Goal: Transaction & Acquisition: Purchase product/service

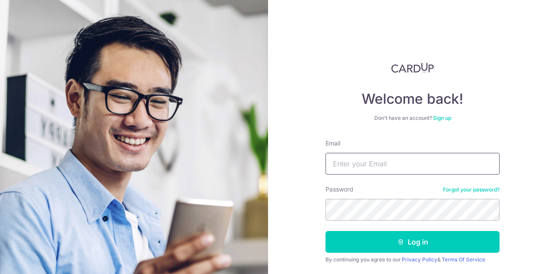
click at [389, 171] on input "Email" at bounding box center [412, 164] width 174 height 22
type input "[EMAIL_ADDRESS][DOMAIN_NAME]"
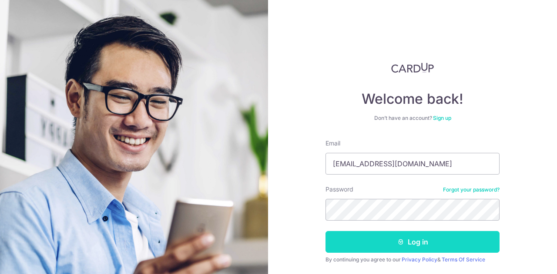
click at [430, 238] on button "Log in" at bounding box center [412, 242] width 174 height 22
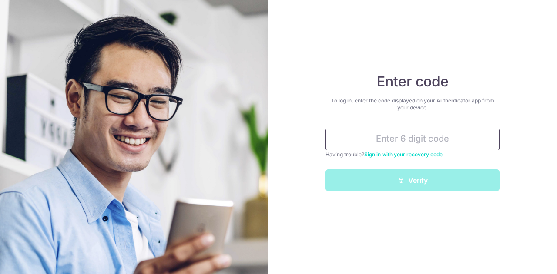
click at [460, 143] on input "text" at bounding box center [412, 140] width 174 height 22
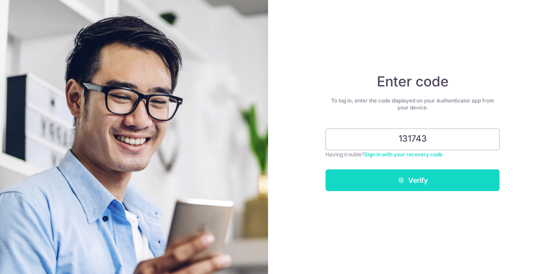
type input "131743"
click at [435, 177] on button "Verify" at bounding box center [412, 181] width 174 height 22
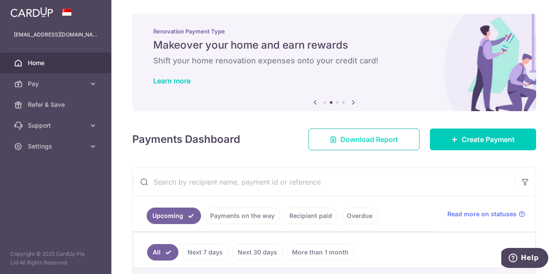
scroll to position [127, 0]
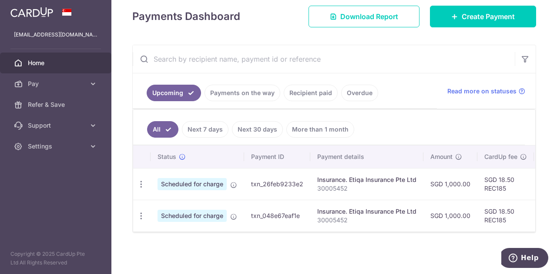
click at [63, 70] on link "Home" at bounding box center [55, 63] width 111 height 21
click at [47, 64] on span "Home" at bounding box center [56, 63] width 57 height 9
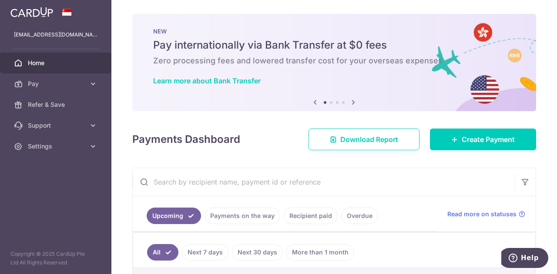
click at [35, 66] on span "Home" at bounding box center [56, 63] width 57 height 9
click at [183, 36] on div "NEW Pay internationally via Bank Transfer at $0 fees Zero processing fees and l…" at bounding box center [334, 57] width 404 height 87
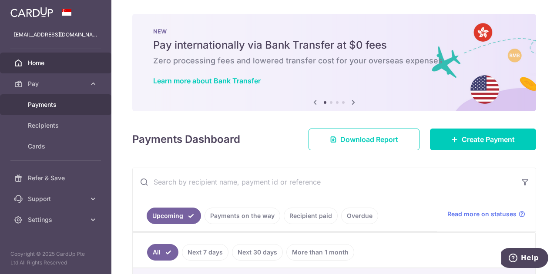
click at [42, 105] on span "Payments" at bounding box center [56, 104] width 57 height 9
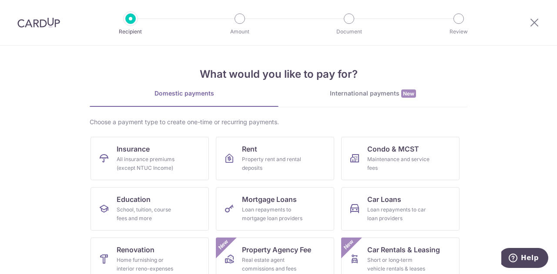
click at [44, 23] on img at bounding box center [38, 22] width 43 height 10
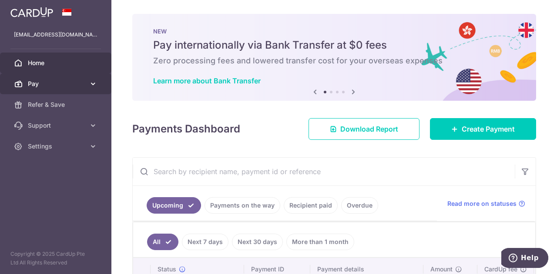
click at [30, 79] on link "Pay" at bounding box center [55, 84] width 111 height 21
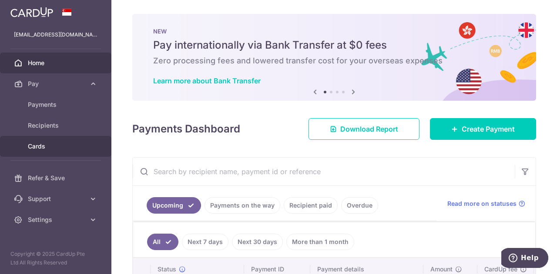
click at [41, 149] on span "Cards" at bounding box center [56, 146] width 57 height 9
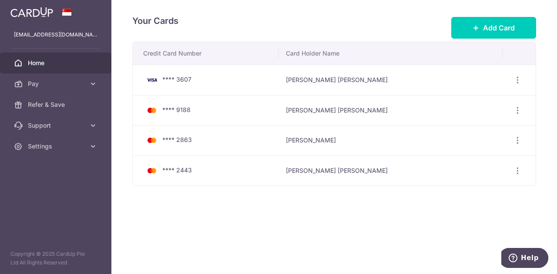
click at [40, 61] on span "Home" at bounding box center [56, 63] width 57 height 9
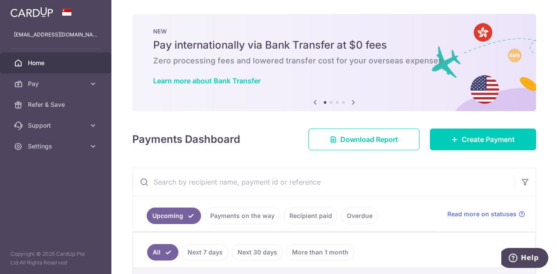
click at [36, 9] on img at bounding box center [31, 12] width 43 height 10
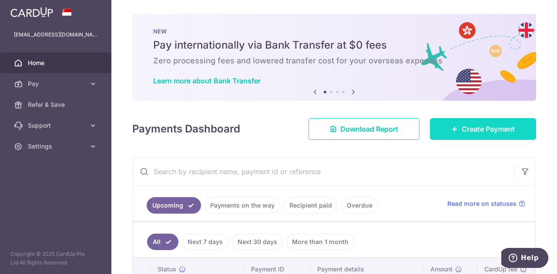
drag, startPoint x: 493, startPoint y: 130, endPoint x: 482, endPoint y: 132, distance: 10.6
click at [493, 130] on span "Create Payment" at bounding box center [487, 129] width 53 height 10
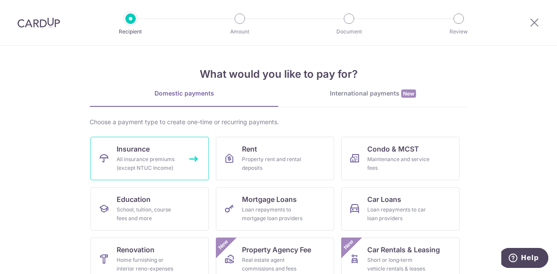
click at [149, 166] on div "All insurance premiums (except NTUC Income)" at bounding box center [148, 163] width 63 height 17
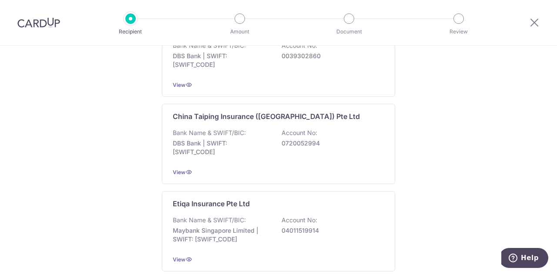
scroll to position [462, 0]
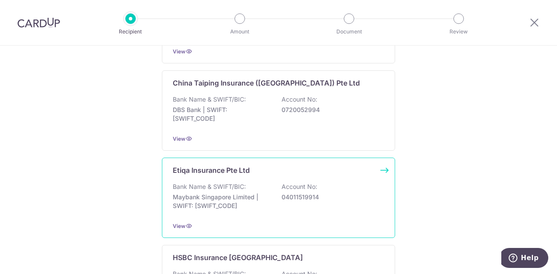
click at [230, 186] on p "Bank Name & SWIFT/BIC:" at bounding box center [209, 187] width 73 height 9
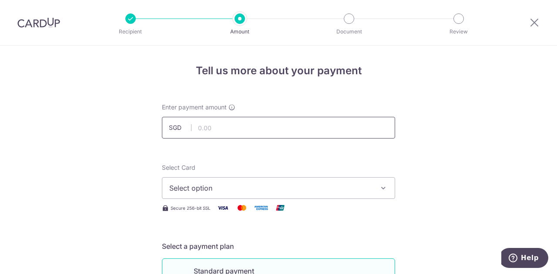
click at [216, 126] on input "text" at bounding box center [278, 128] width 233 height 22
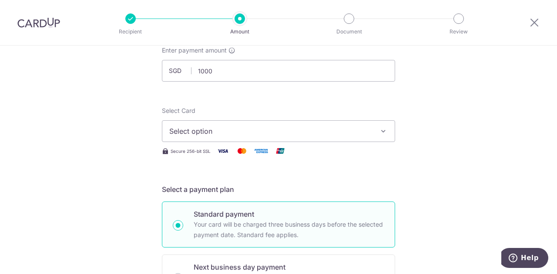
type input "1,000.00"
click at [207, 136] on span "Select option" at bounding box center [270, 131] width 203 height 10
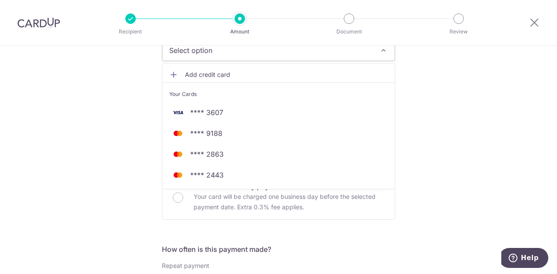
scroll to position [150, 0]
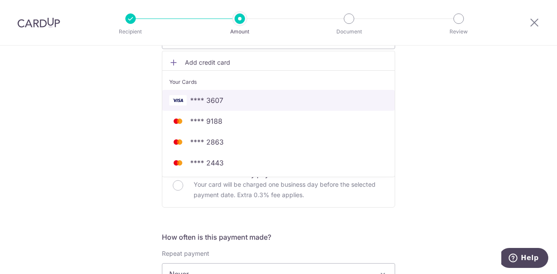
click at [237, 97] on span "**** 3607" at bounding box center [278, 100] width 218 height 10
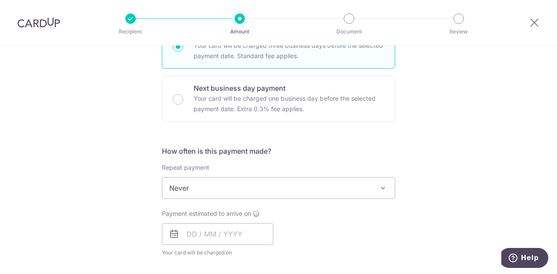
scroll to position [237, 0]
click at [222, 193] on span "Never" at bounding box center [278, 187] width 232 height 21
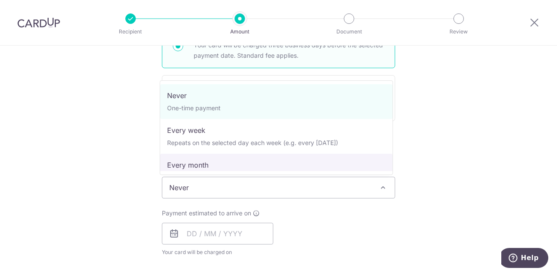
select select "3"
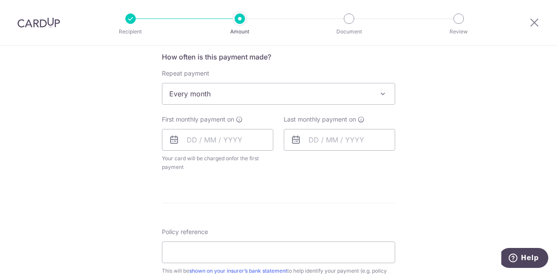
scroll to position [331, 0]
click at [193, 138] on input "text" at bounding box center [217, 140] width 111 height 22
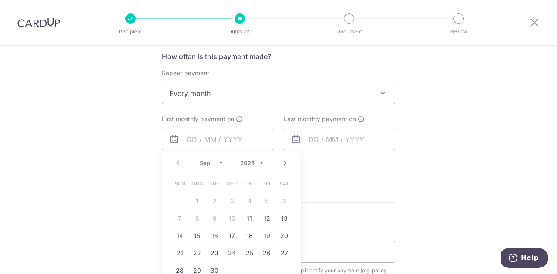
click at [285, 164] on link "Next" at bounding box center [285, 163] width 10 height 10
click at [277, 254] on link "22" at bounding box center [284, 254] width 14 height 14
type input "22/11/2025"
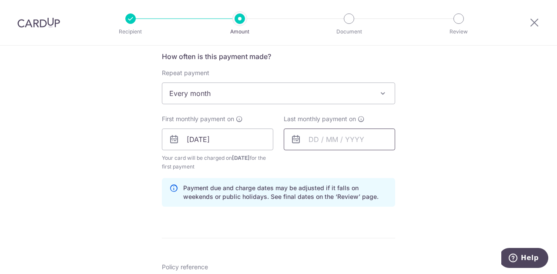
click at [353, 138] on input "text" at bounding box center [339, 140] width 111 height 22
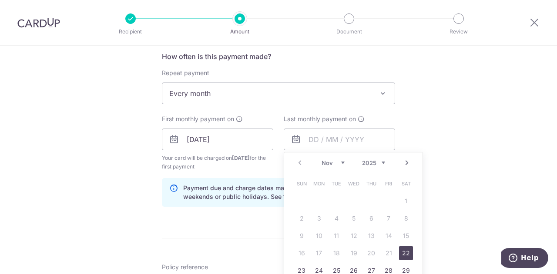
click at [401, 161] on link "Next" at bounding box center [406, 163] width 10 height 10
click at [368, 257] on link "22" at bounding box center [371, 254] width 14 height 14
type input "22/01/2026"
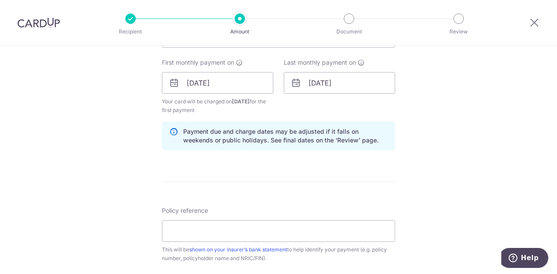
scroll to position [397, 0]
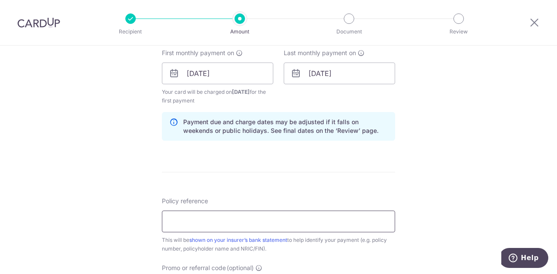
click at [197, 223] on input "Policy reference" at bounding box center [278, 222] width 233 height 22
paste input "30005452"
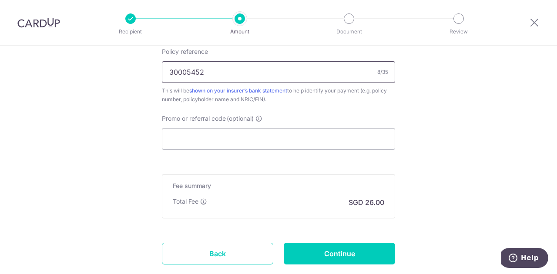
scroll to position [569, 0]
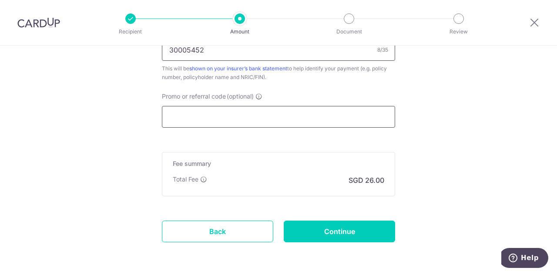
type input "30005452"
click at [190, 114] on input "Promo or referral code (optional)" at bounding box center [278, 117] width 233 height 22
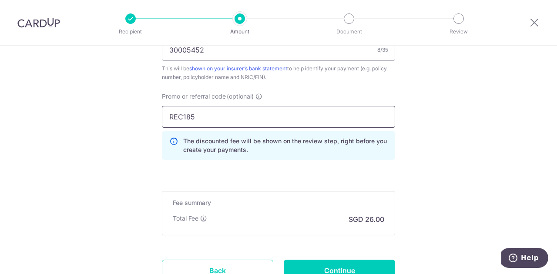
type input "REC185"
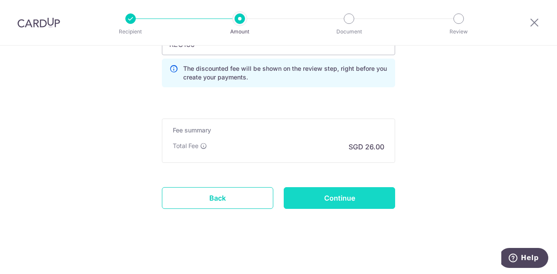
click at [331, 207] on input "Continue" at bounding box center [339, 198] width 111 height 22
type input "Create Schedule"
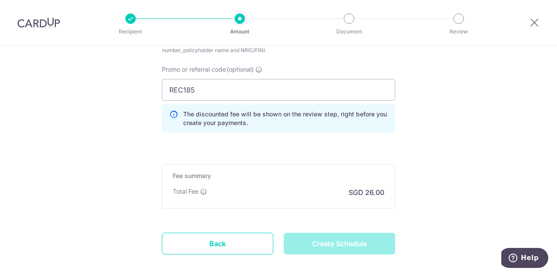
scroll to position [574, 0]
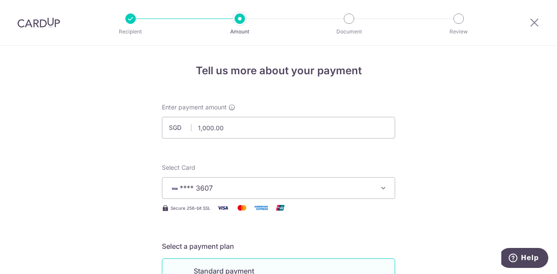
scroll to position [255, 0]
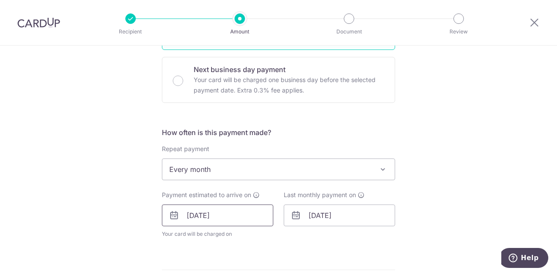
click at [234, 215] on input "22/11/2025" at bounding box center [217, 216] width 111 height 22
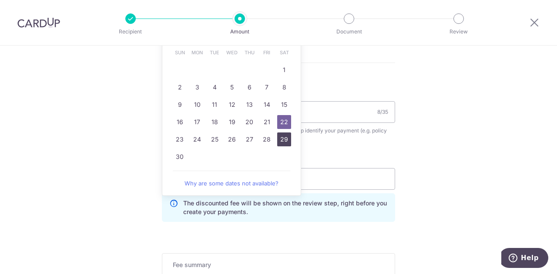
click at [278, 137] on link "29" at bounding box center [284, 140] width 14 height 14
type input "[DATE]"
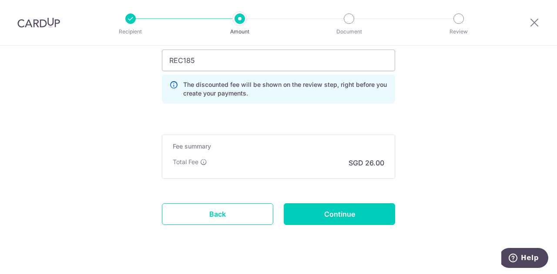
scroll to position [631, 0]
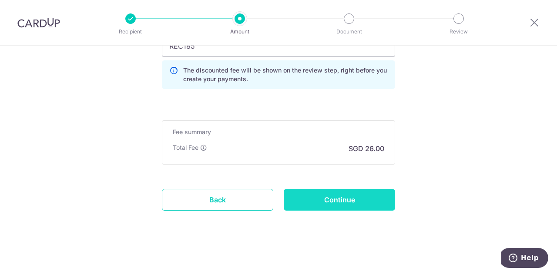
click at [338, 201] on input "Continue" at bounding box center [339, 200] width 111 height 22
type input "Update Schedule"
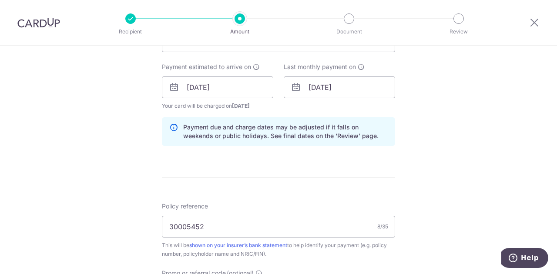
scroll to position [383, 0]
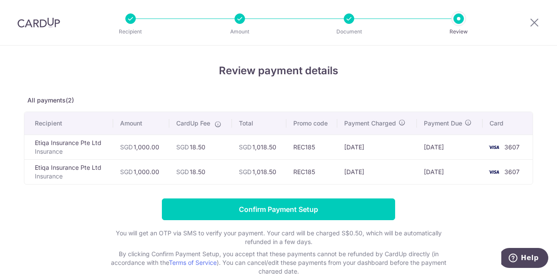
scroll to position [9, 0]
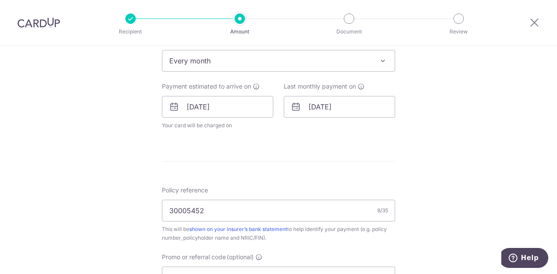
scroll to position [401, 0]
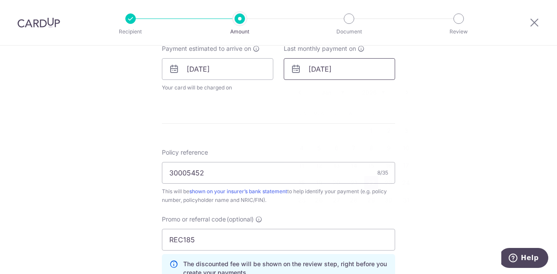
click at [344, 65] on input "[DATE]" at bounding box center [339, 69] width 111 height 22
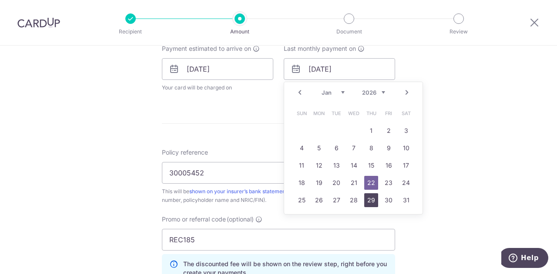
click at [374, 203] on link "29" at bounding box center [371, 201] width 14 height 14
type input "[DATE]"
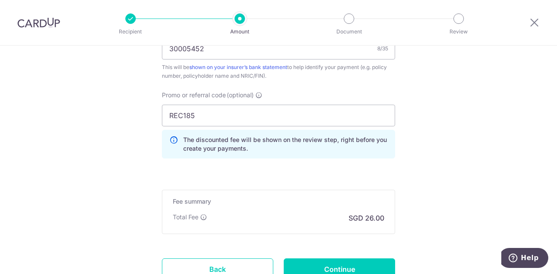
scroll to position [590, 0]
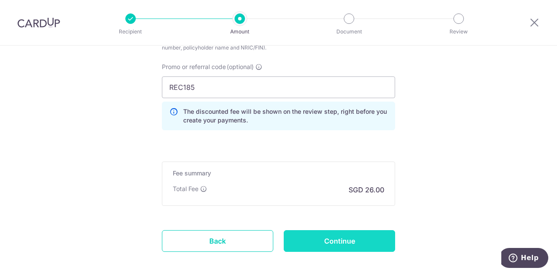
click at [321, 241] on input "Continue" at bounding box center [339, 242] width 111 height 22
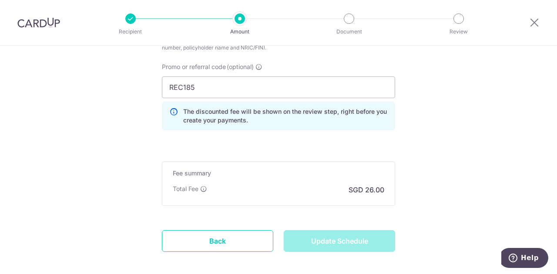
type input "Update Schedule"
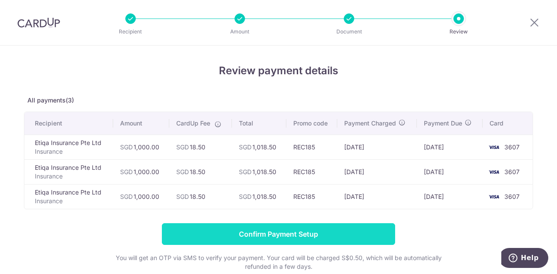
click at [331, 235] on input "Confirm Payment Setup" at bounding box center [278, 235] width 233 height 22
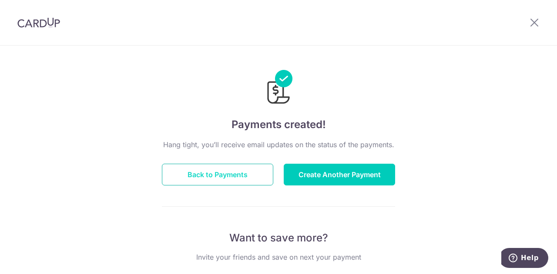
click at [258, 177] on button "Back to Payments" at bounding box center [217, 175] width 111 height 22
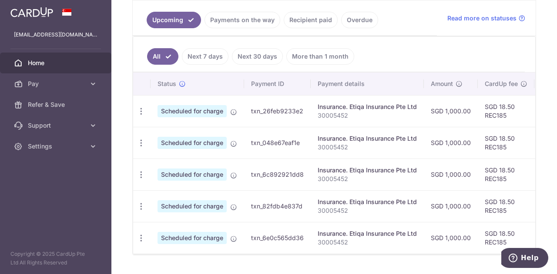
scroll to position [223, 0]
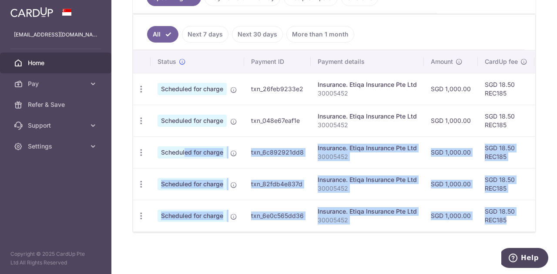
drag, startPoint x: 512, startPoint y: 215, endPoint x: 158, endPoint y: 148, distance: 359.9
click at [158, 148] on tbody "Update payment Cancel payment Scheduled for charge txn_26feb9233e2 Insurance. E…" at bounding box center [447, 152] width 628 height 159
copy tbody "Scheduled for charge txn_6c892921dd8 Insurance. Etiqa Insurance Pte Ltd 3000545…"
click at [529, 180] on td "SGD 18.50 REC185" at bounding box center [506, 184] width 57 height 32
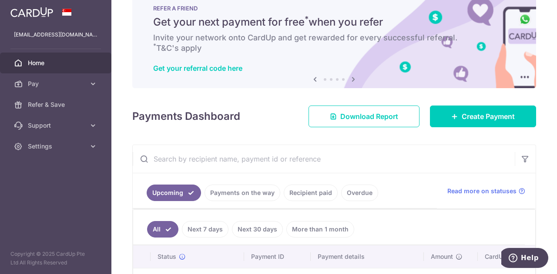
scroll to position [0, 0]
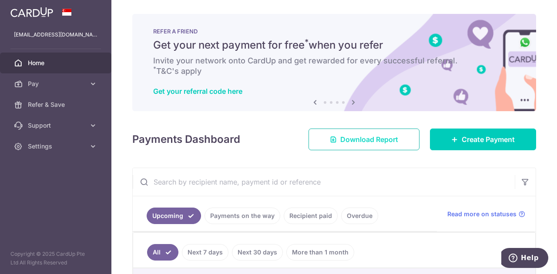
click at [343, 143] on span "Download Report" at bounding box center [369, 139] width 58 height 10
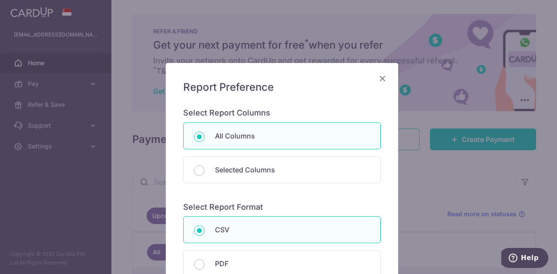
scroll to position [114, 0]
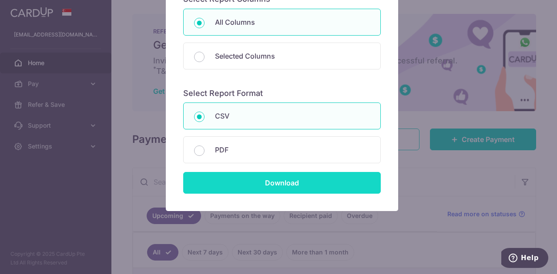
click at [272, 185] on input "Download" at bounding box center [281, 183] width 197 height 22
